Goal: Communication & Community: Answer question/provide support

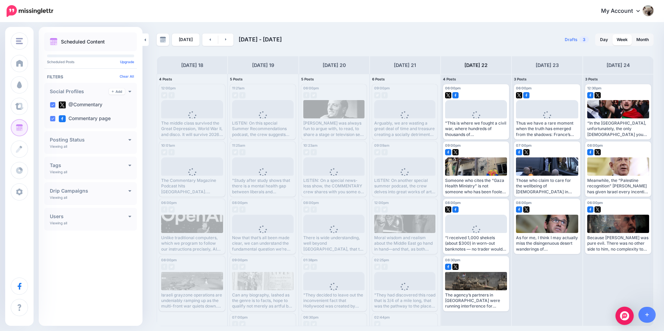
click at [625, 312] on img "Open Intercom Messenger" at bounding box center [624, 316] width 9 height 9
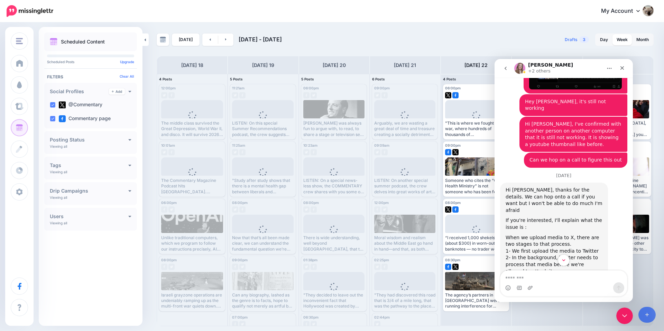
scroll to position [2252, 0]
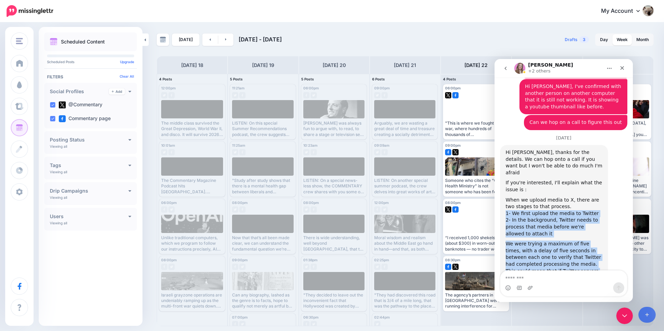
drag, startPoint x: 505, startPoint y: 99, endPoint x: 563, endPoint y: 216, distance: 130.8
click at [563, 216] on div "Hi [PERSON_NAME], thanks for the details. We can hop onto a call if you want bu…" at bounding box center [553, 271] width 97 height 244
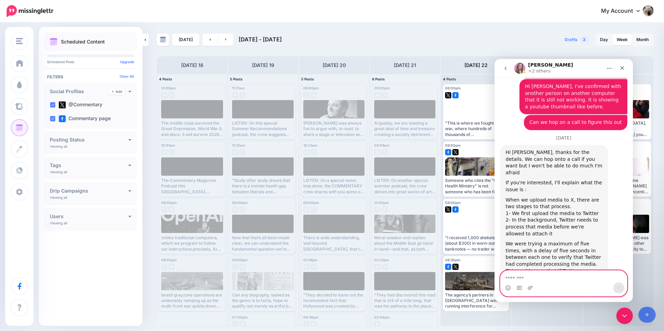
click at [576, 281] on textarea "Message…" at bounding box center [563, 277] width 126 height 12
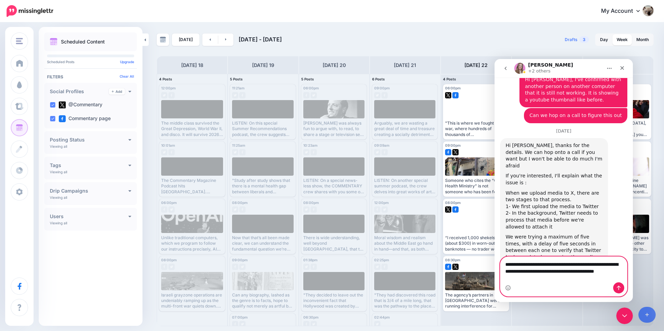
scroll to position [2265, 0]
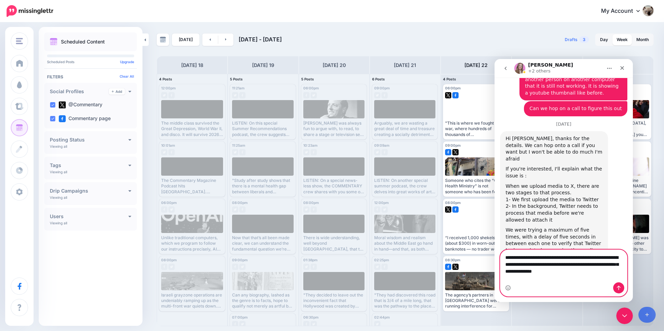
type textarea "**********"
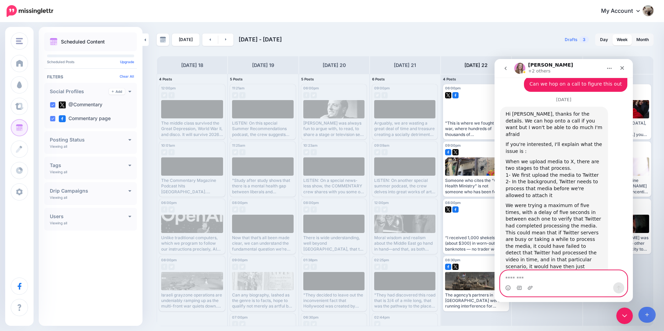
scroll to position [2292, 0]
